Goal: Navigation & Orientation: Find specific page/section

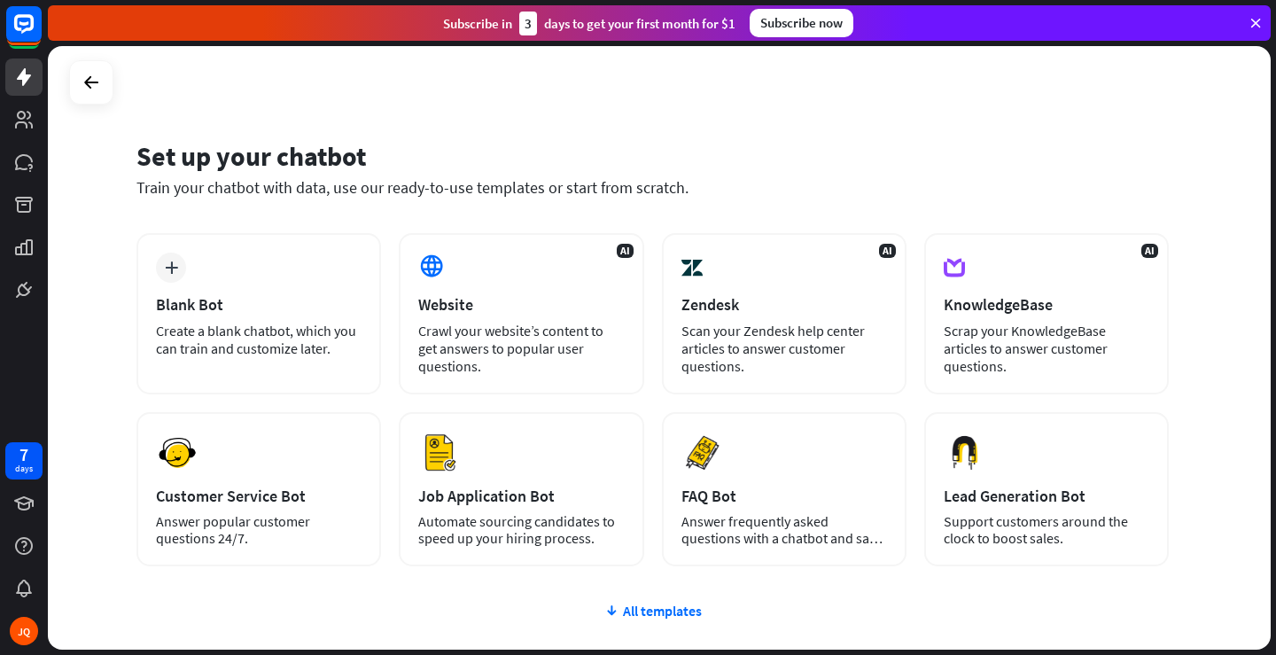
click at [1255, 22] on icon at bounding box center [1255, 23] width 16 height 16
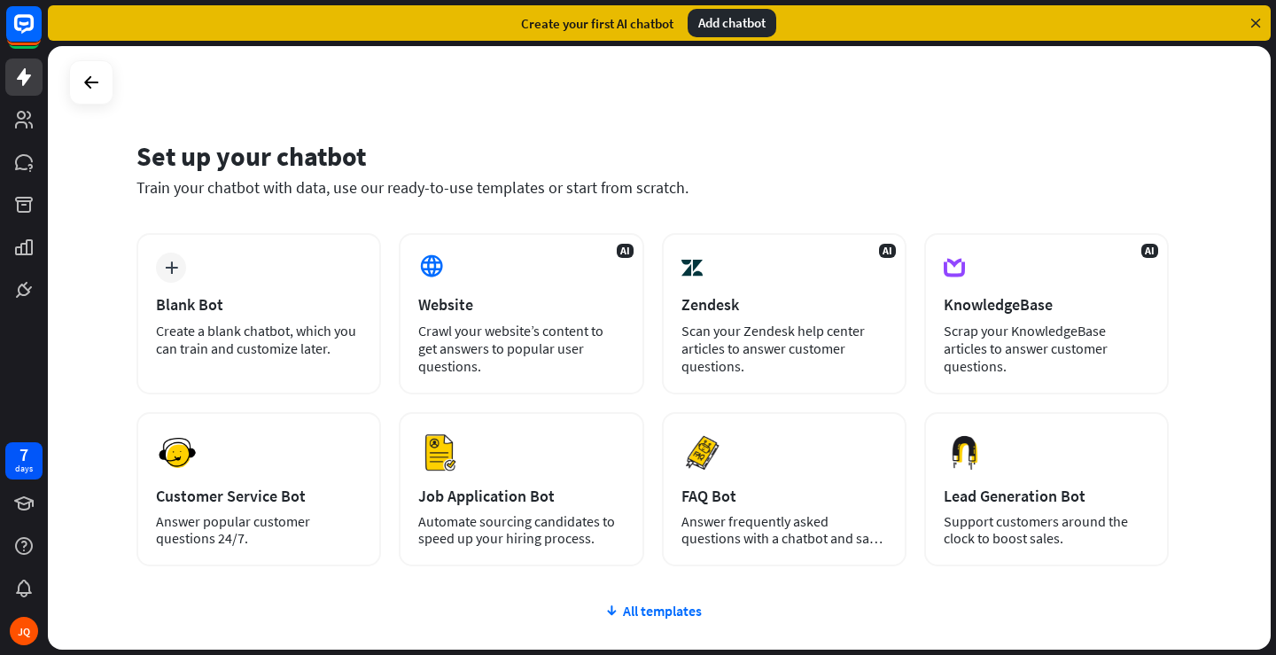
click at [1256, 19] on icon at bounding box center [1255, 23] width 16 height 16
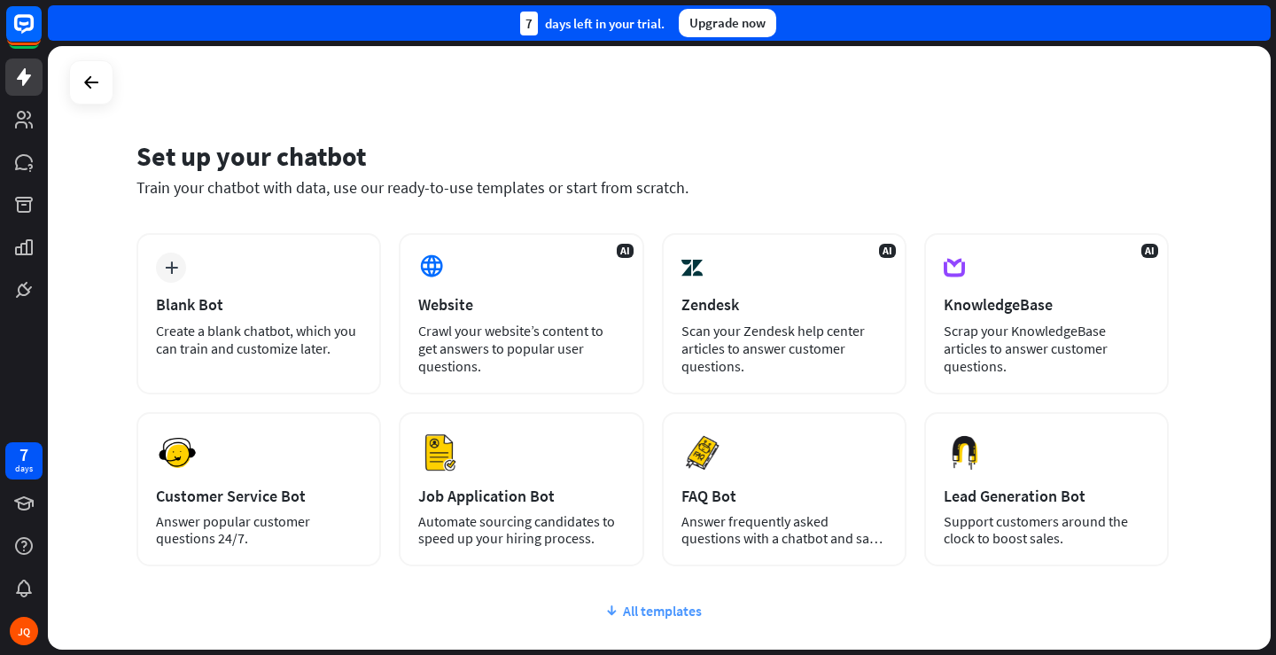
click at [654, 616] on div "All templates" at bounding box center [652, 611] width 1032 height 18
click at [724, 25] on div "Upgrade now" at bounding box center [727, 23] width 97 height 28
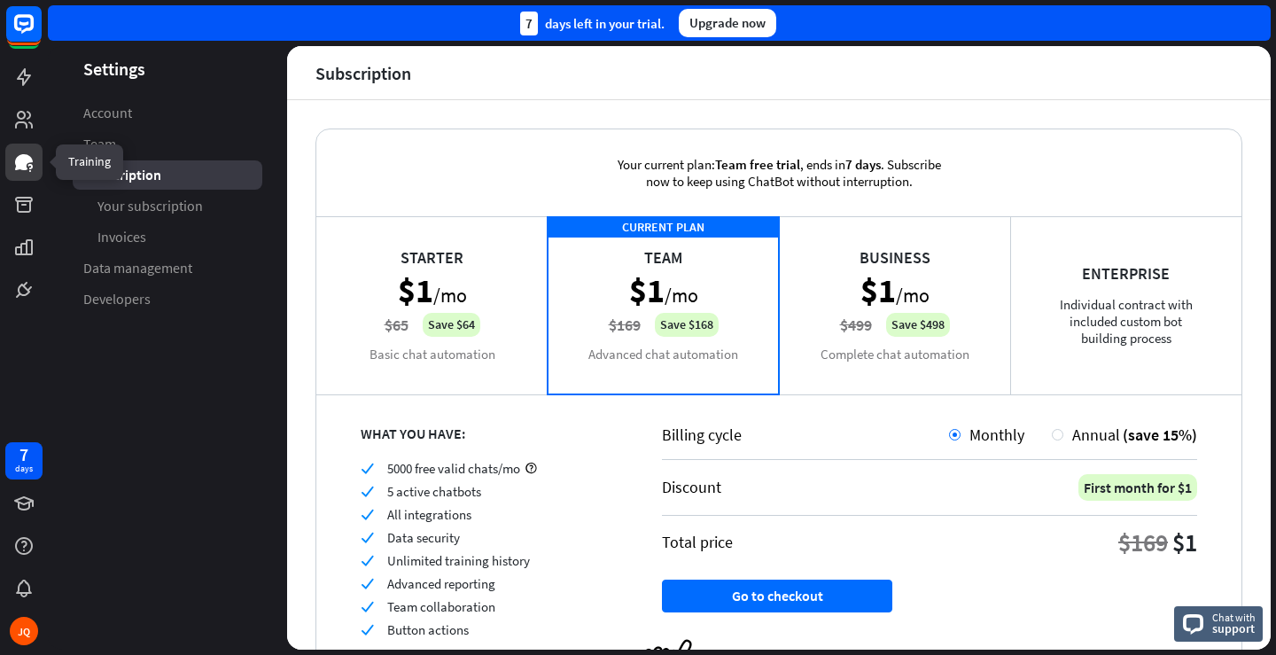
click at [21, 159] on icon at bounding box center [24, 162] width 18 height 16
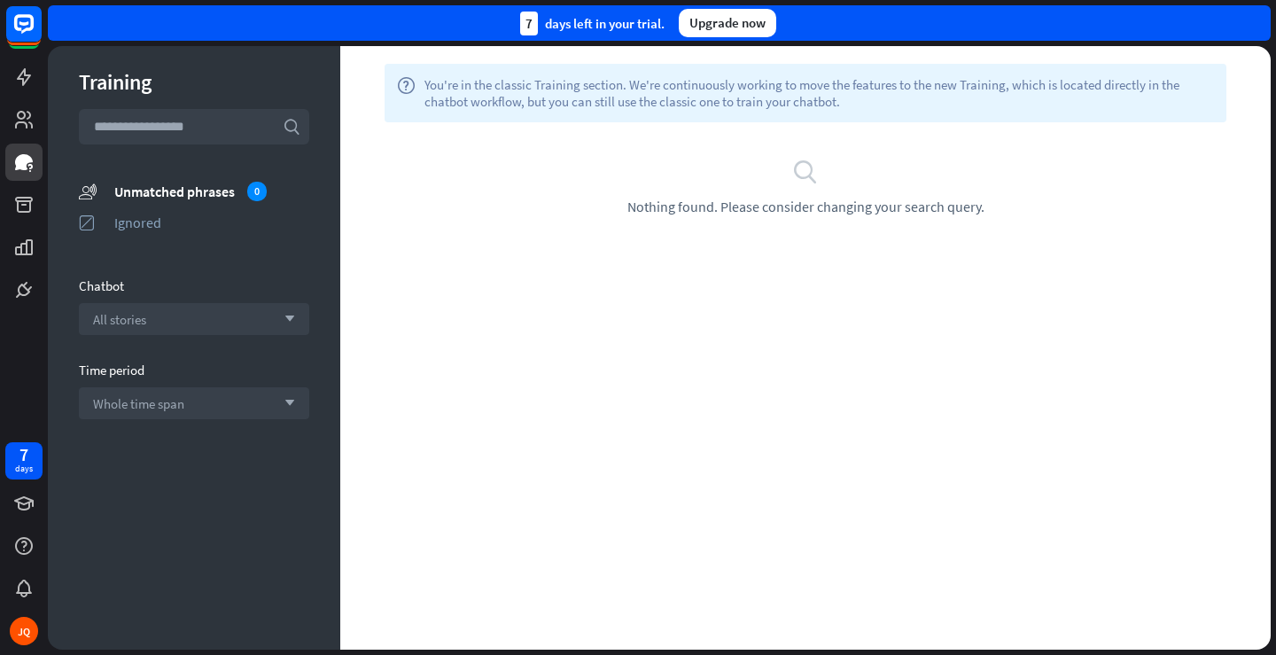
click at [829, 181] on div "search Nothing found. Please consider changing your search query." at bounding box center [805, 187] width 877 height 58
click at [725, 26] on div "Upgrade now" at bounding box center [727, 23] width 97 height 28
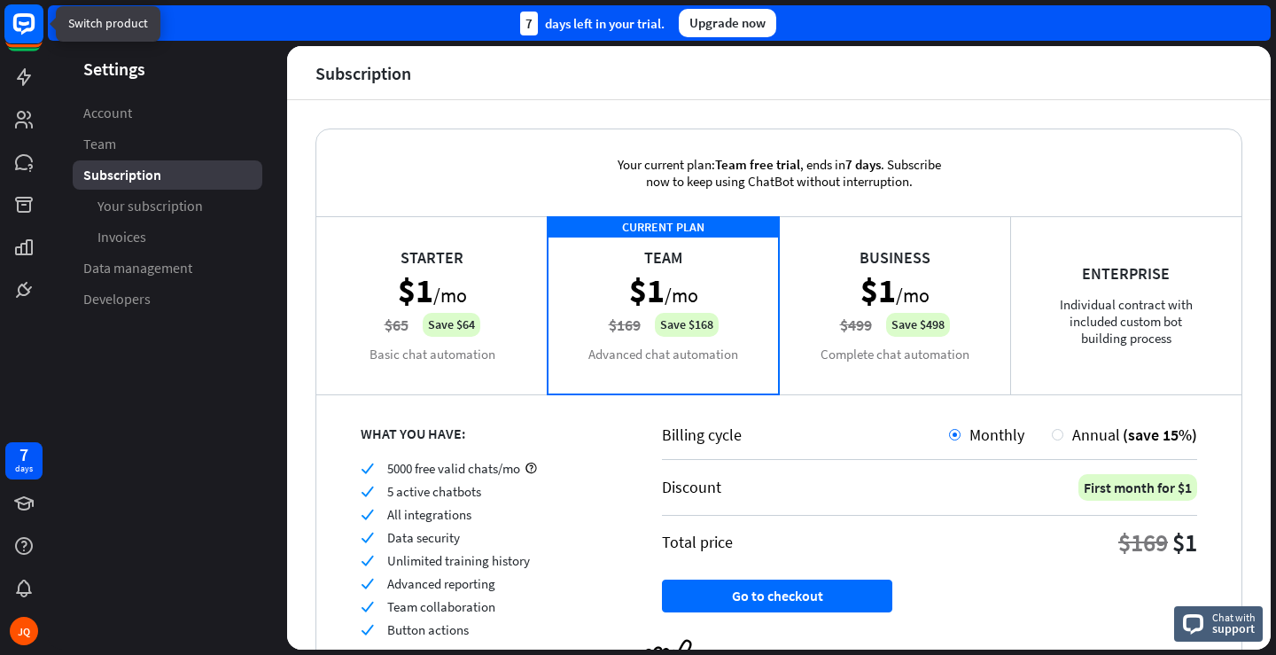
click at [17, 30] on icon at bounding box center [23, 23] width 21 height 21
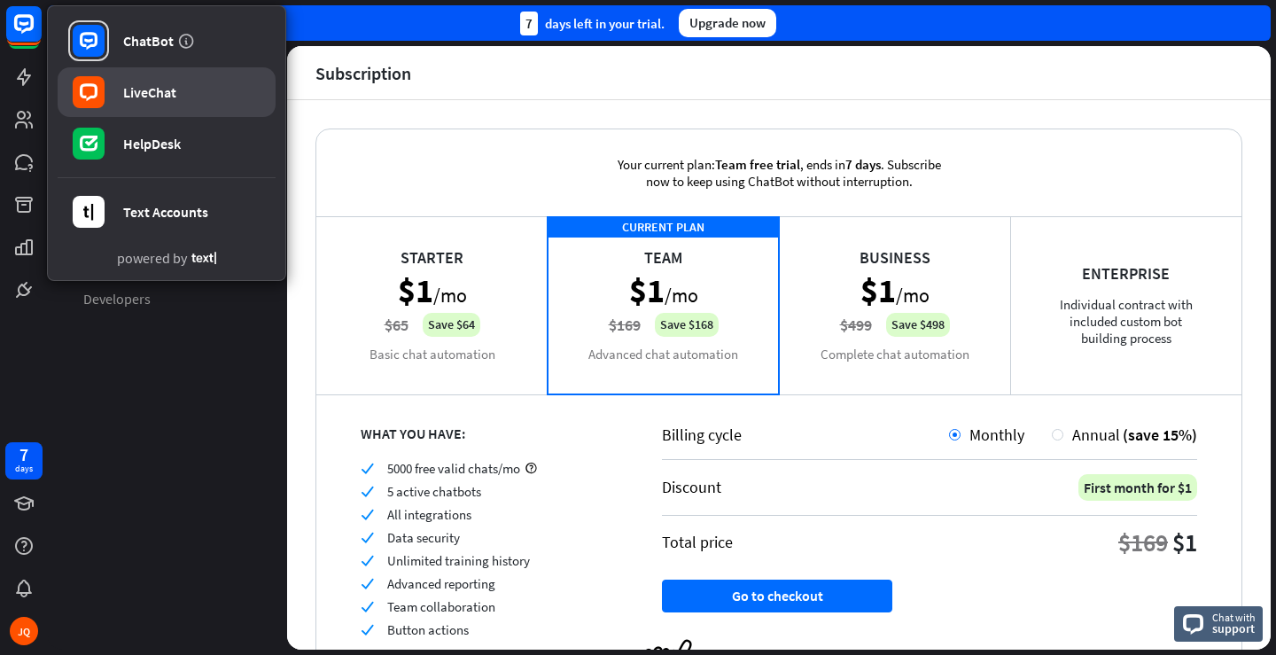
click at [140, 98] on div "LiveChat" at bounding box center [149, 92] width 53 height 18
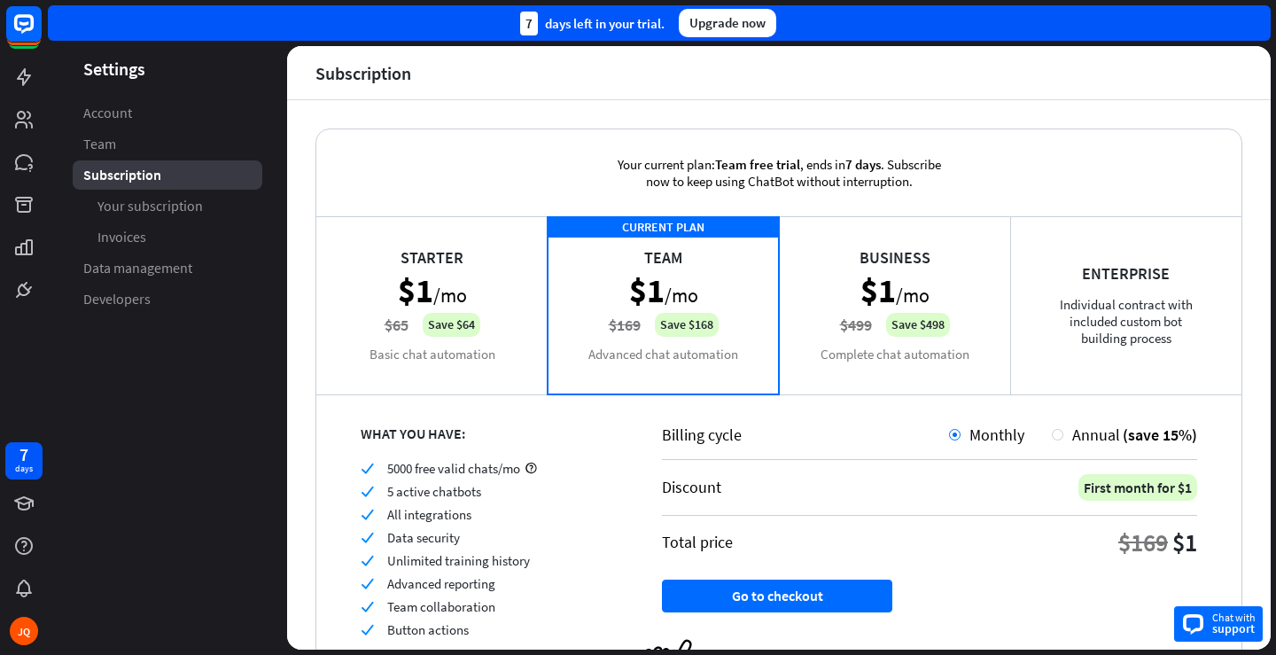
click at [1207, 630] on div "Chat with support" at bounding box center [1218, 623] width 89 height 35
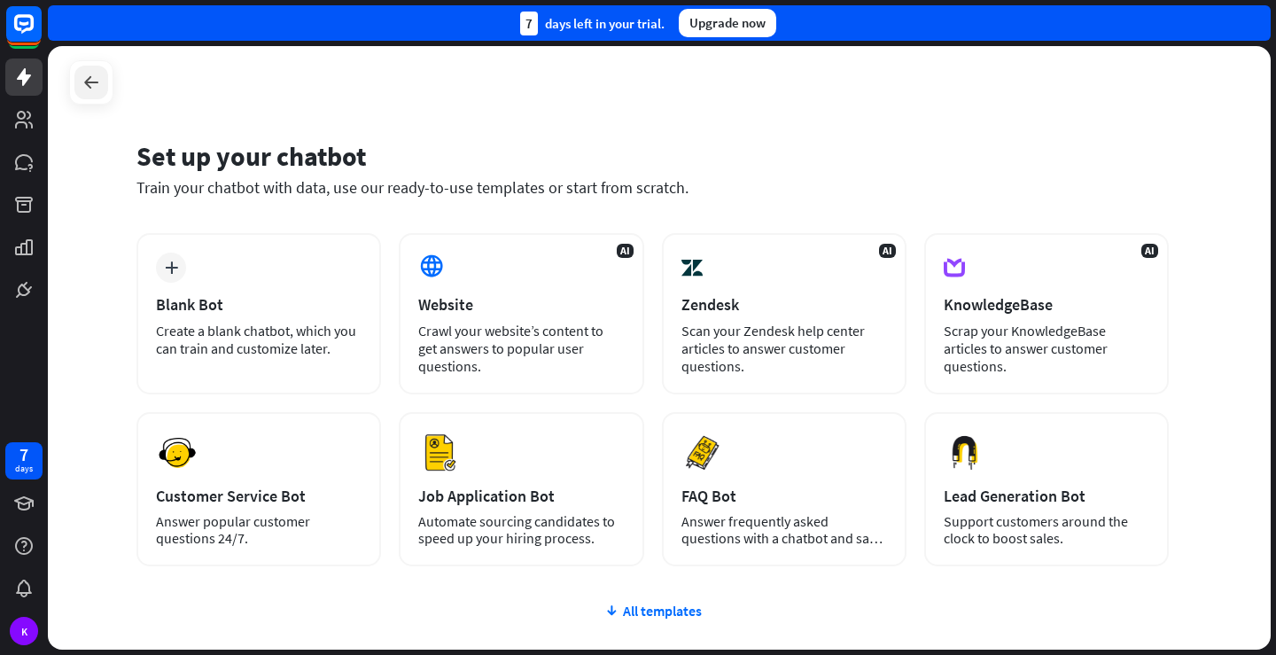
click at [91, 90] on icon at bounding box center [91, 82] width 21 height 21
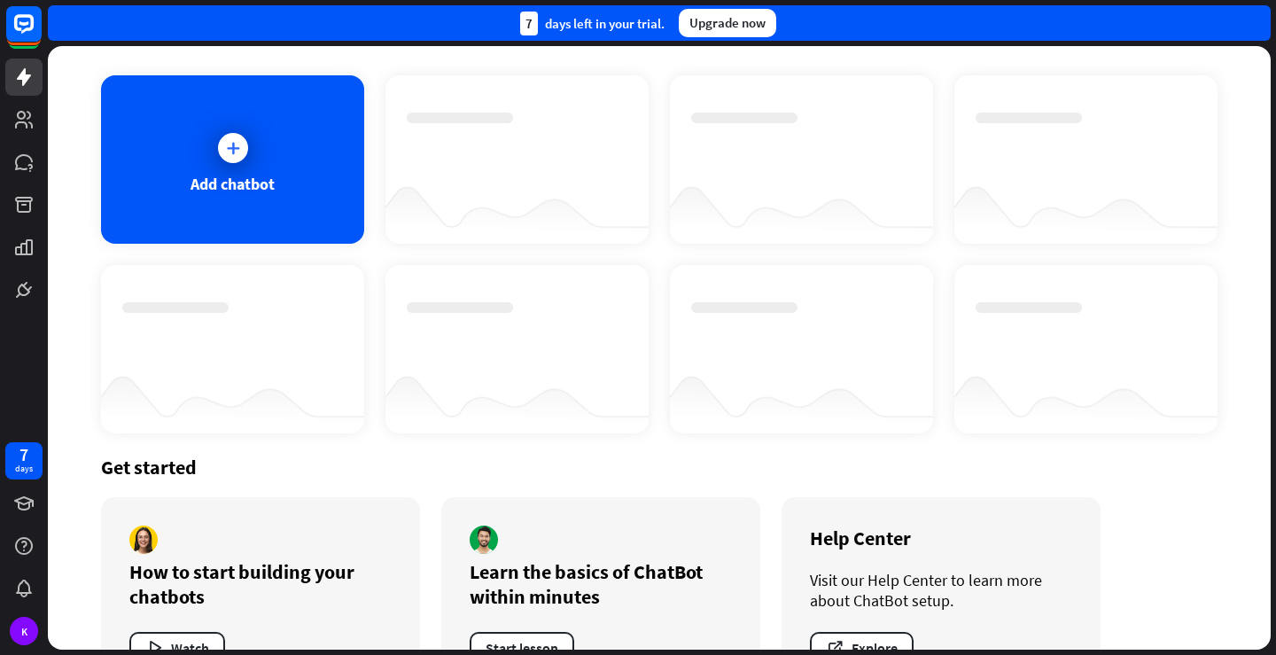
scroll to position [136, 0]
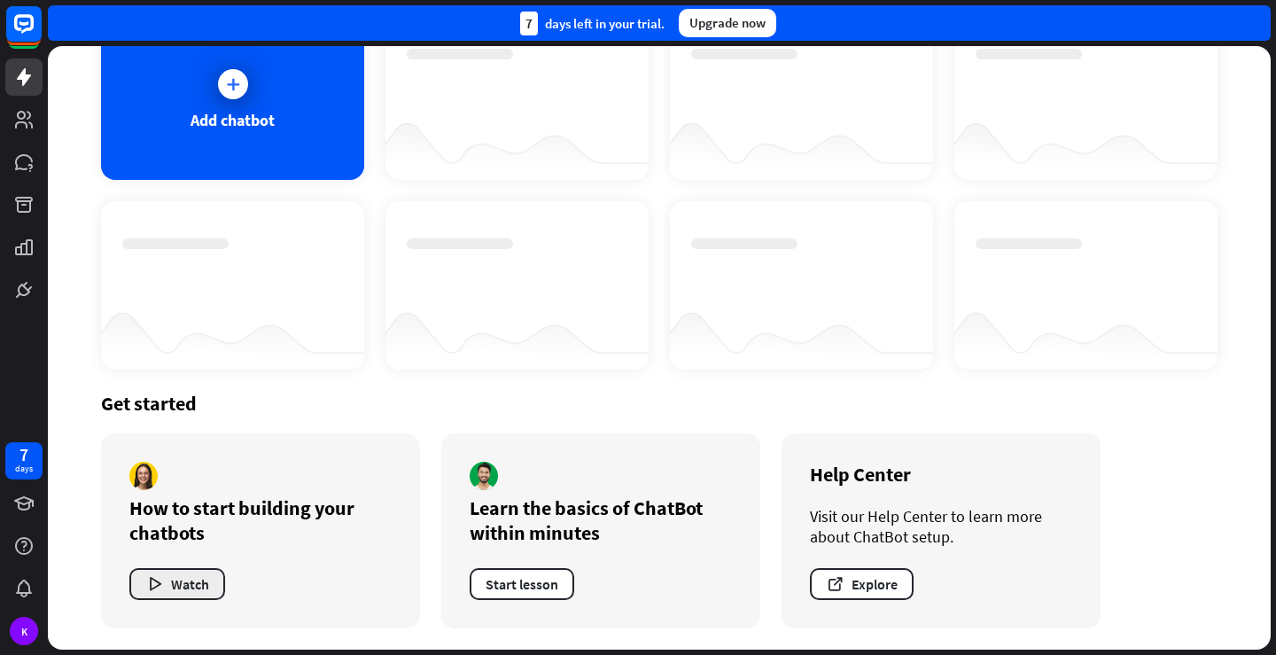
click at [175, 576] on button "Watch" at bounding box center [177, 584] width 96 height 32
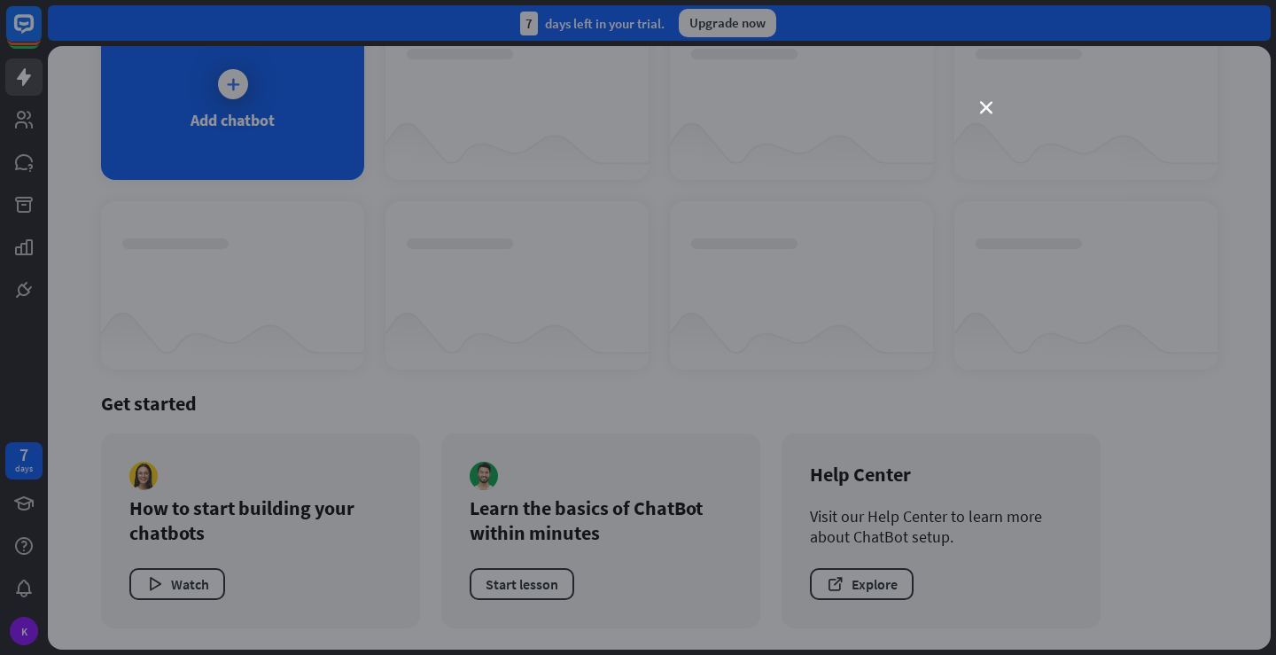
click at [989, 116] on div "close" at bounding box center [638, 327] width 1276 height 655
